Goal: Task Accomplishment & Management: Use online tool/utility

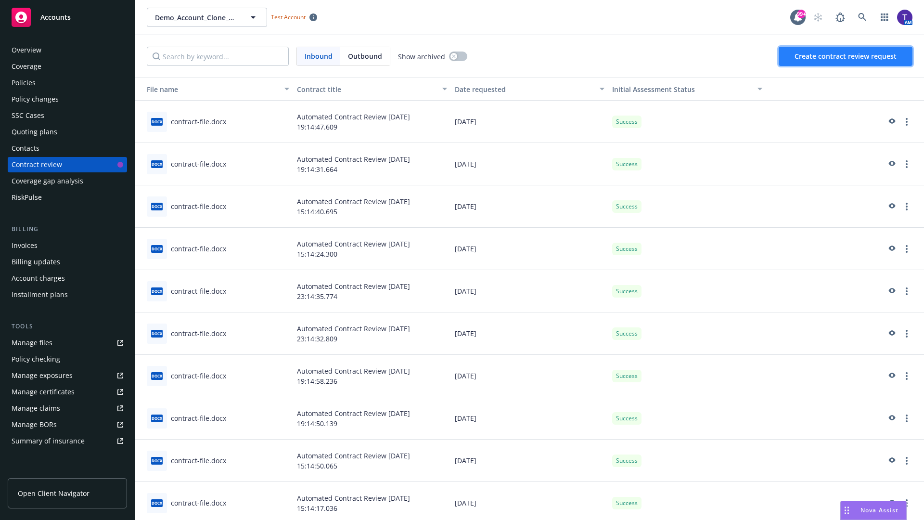
click at [846, 56] on span "Create contract review request" at bounding box center [846, 55] width 102 height 9
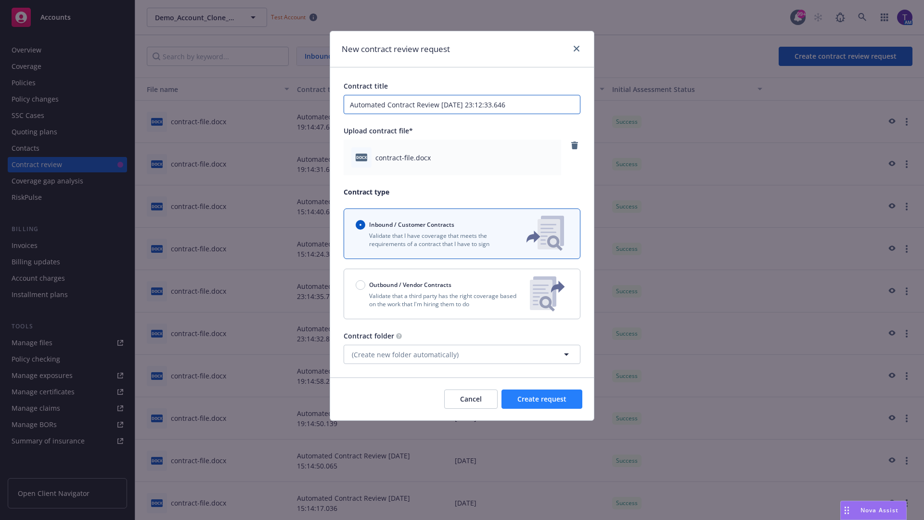
type input "Automated Contract Review [DATE] 23:12:33.646"
click at [542, 399] on span "Create request" at bounding box center [541, 398] width 49 height 9
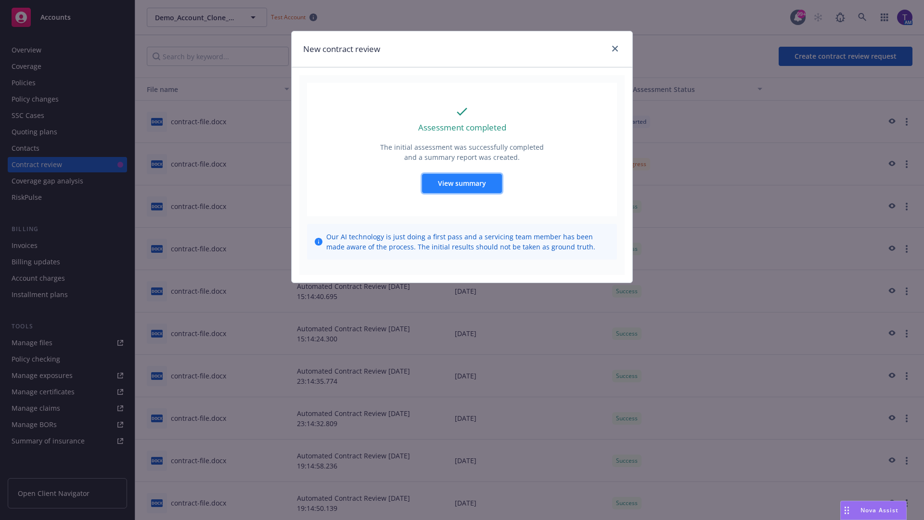
click at [462, 183] on span "View summary" at bounding box center [462, 183] width 48 height 9
